Goal: Information Seeking & Learning: Learn about a topic

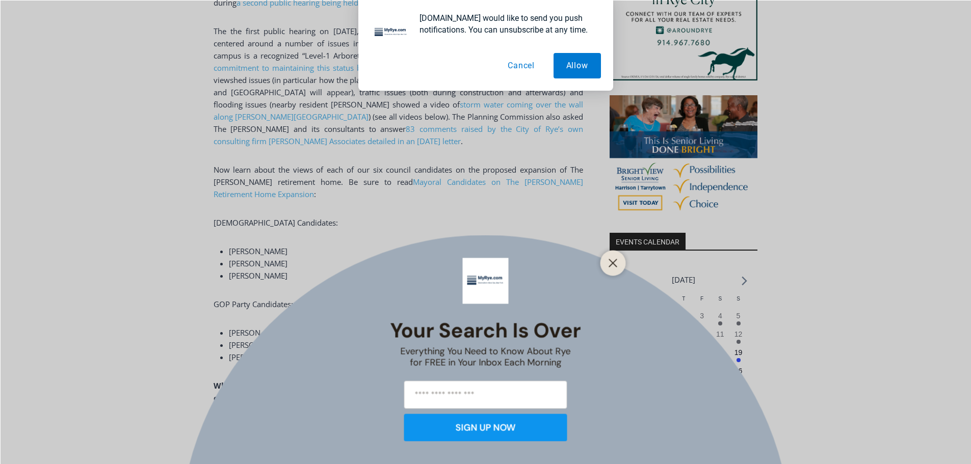
click at [520, 69] on button "Cancel" at bounding box center [521, 65] width 53 height 25
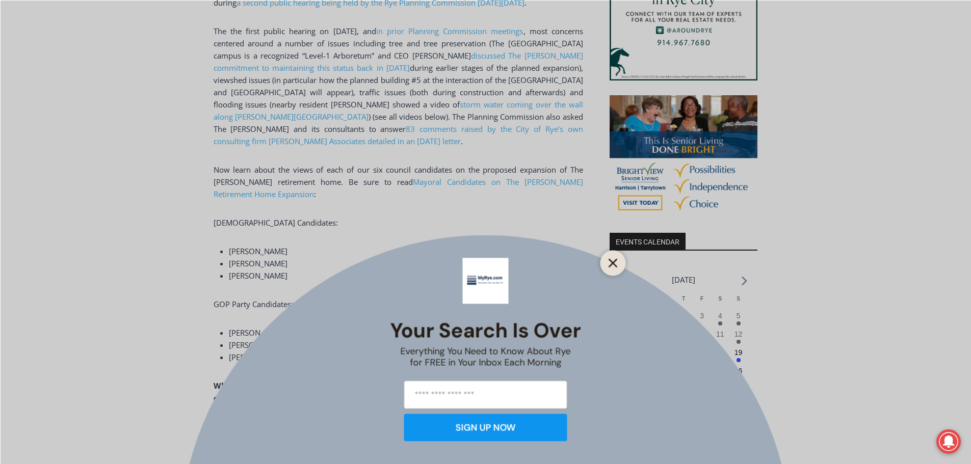
click at [610, 259] on line "Close" at bounding box center [612, 262] width 7 height 7
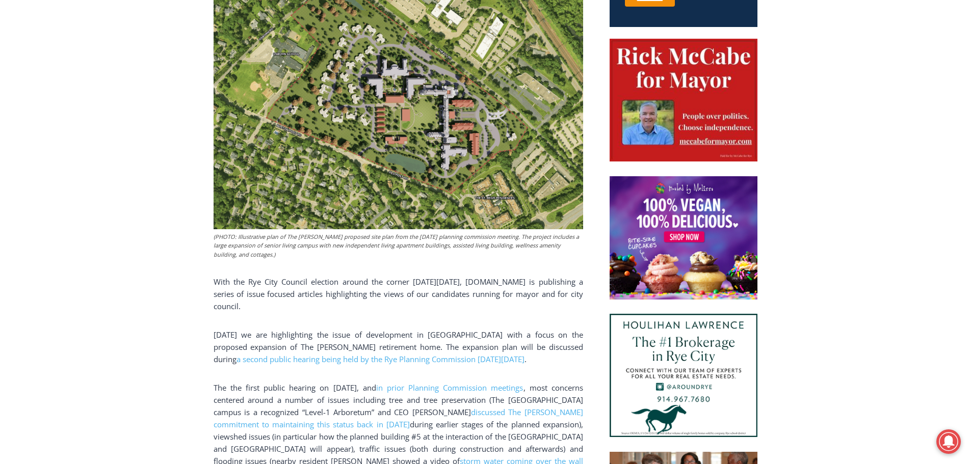
scroll to position [388, 0]
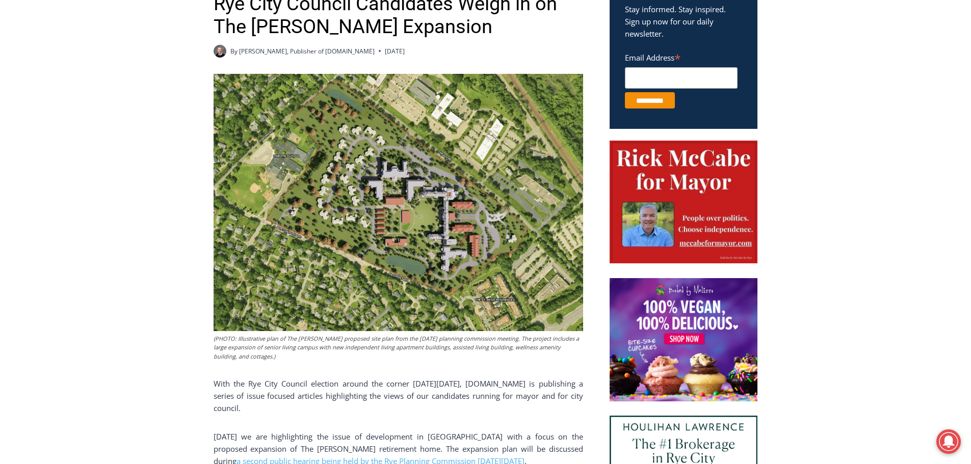
click at [395, 227] on img at bounding box center [399, 202] width 370 height 257
